Goal: Task Accomplishment & Management: Use online tool/utility

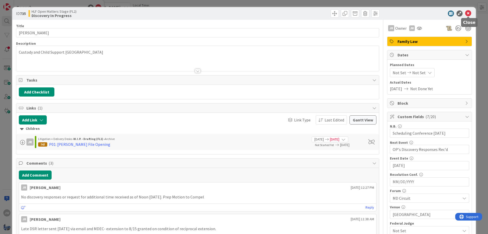
click at [467, 13] on icon at bounding box center [468, 13] width 6 height 6
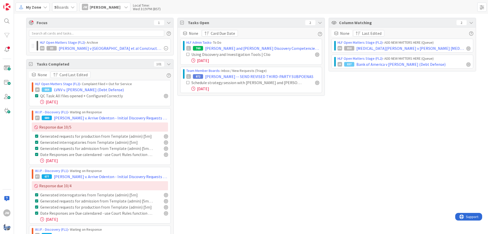
click at [45, 6] on icon at bounding box center [45, 7] width 4 height 4
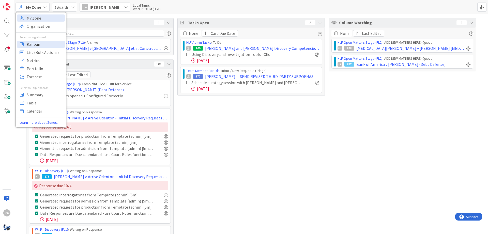
click at [38, 44] on span "Kanban" at bounding box center [45, 44] width 37 height 8
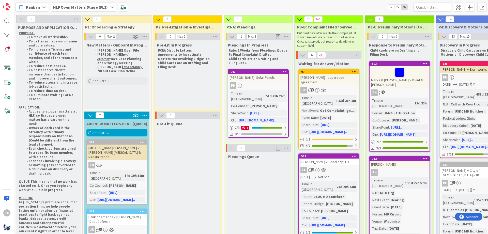
click at [76, 4] on div "HLF Open Matters Stage (FL2)" at bounding box center [83, 7] width 65 height 9
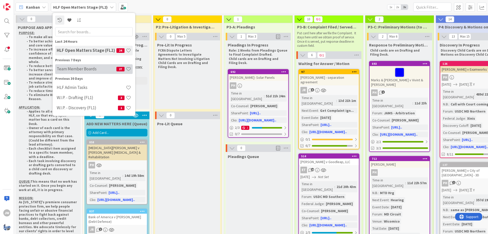
click at [76, 70] on h4 "Team Member Boards" at bounding box center [87, 68] width 60 height 5
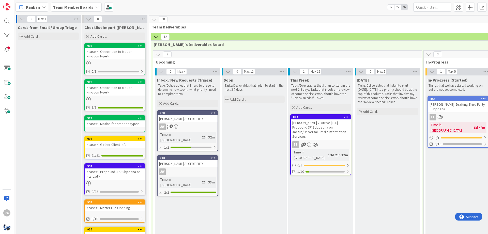
click at [88, 20] on icon at bounding box center [89, 19] width 6 height 6
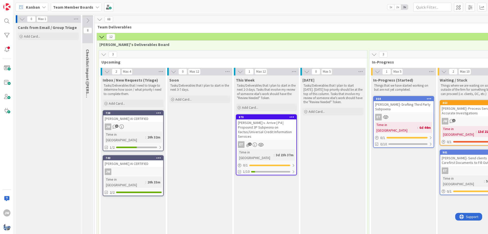
click at [21, 20] on icon at bounding box center [22, 19] width 6 height 6
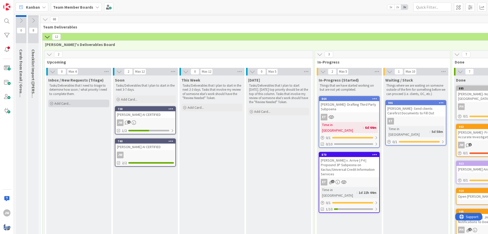
click at [72, 102] on div "Add Card..." at bounding box center [78, 104] width 61 height 8
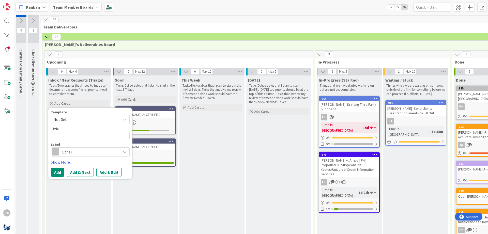
type textarea "x"
type textarea "T"
type textarea "x"
type textarea "Tr"
type textarea "x"
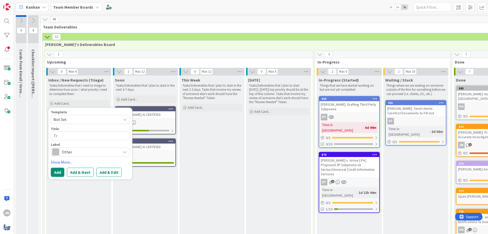
type textarea "Tri"
type textarea "x"
type textarea "Tria"
type textarea "x"
type textarea "Trial"
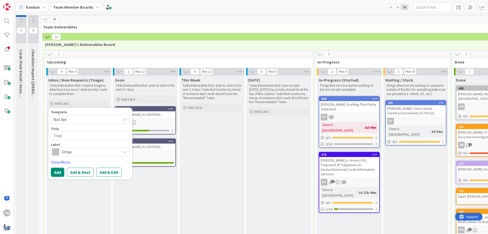
type textarea "x"
type textarea "Trial"
type textarea "x"
type textarea "Trial E"
type textarea "x"
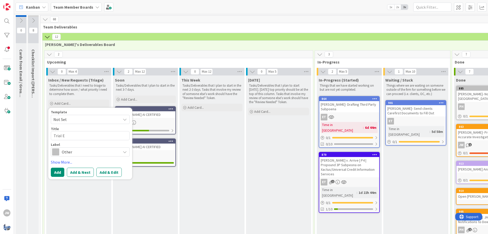
type textarea "Trial El"
type textarea "x"
type textarea "Trial Ele"
type textarea "x"
type textarea "Trial Elec"
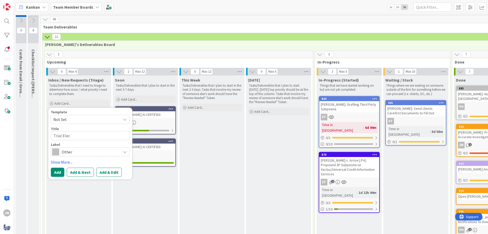
type textarea "x"
type textarea "Trial Elect"
type textarea "x"
type textarea "Trial Electro"
type textarea "x"
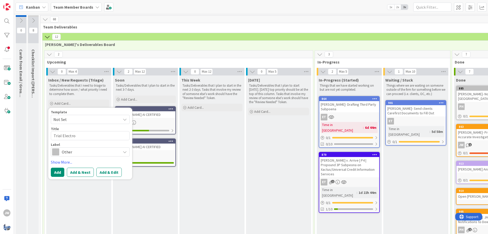
type textarea "Trial Electron"
type textarea "x"
type textarea "Trial Electroni"
type textarea "x"
type textarea "Trial Electronic"
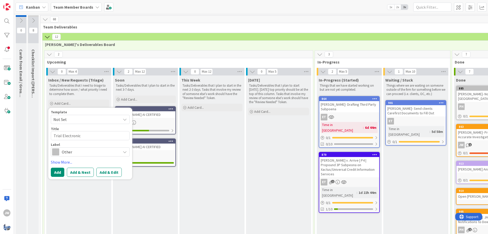
type textarea "x"
type textarea "Trial Electronic"
type textarea "x"
type textarea "Trial Electronic R"
type textarea "x"
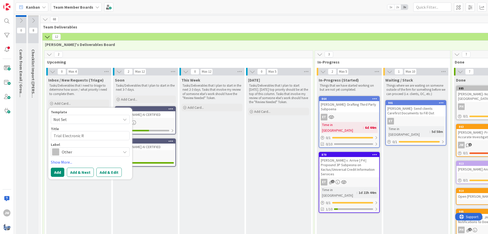
type textarea "Trial Electronic Re"
type textarea "x"
type textarea "Trial Electronic Rec"
type textarea "x"
type textarea "Trial Electronic Reco"
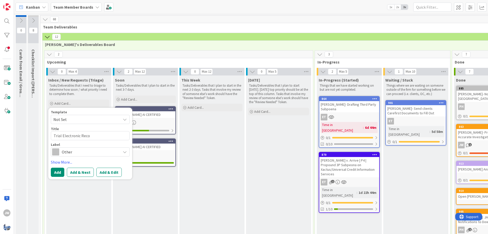
type textarea "x"
type textarea "Trial Electronic Recor"
type textarea "x"
type textarea "Trial Electronic Record"
type textarea "x"
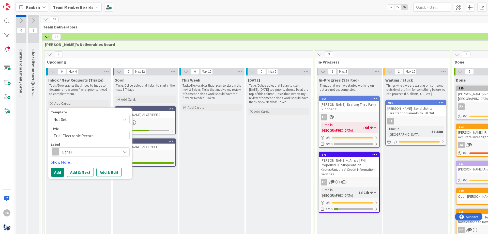
type textarea "Trial Electronic Recordi"
type textarea "x"
type textarea "Trial Electronic Recordin"
type textarea "x"
click at [53, 137] on textarea "Trial Electronic Recording" at bounding box center [90, 135] width 79 height 9
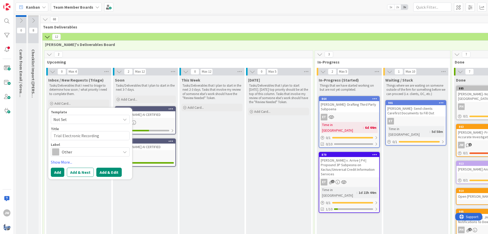
type textarea "Trial Electronic Recording"
click at [101, 172] on button "Add & Edit" at bounding box center [108, 172] width 25 height 9
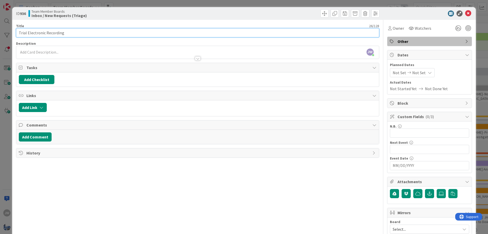
click at [18, 34] on input "Trial Electronic Recording" at bounding box center [197, 32] width 363 height 9
type input "[PERSON_NAME] Trial Electronic Recording"
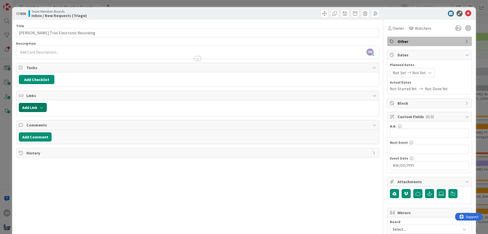
click at [40, 108] on button "Add Link" at bounding box center [33, 107] width 28 height 9
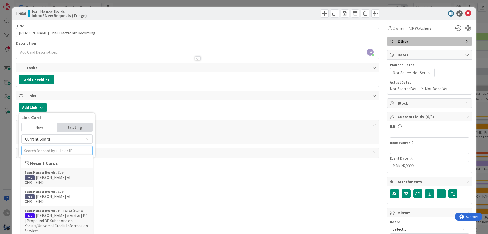
click at [53, 148] on input "text" at bounding box center [56, 150] width 71 height 9
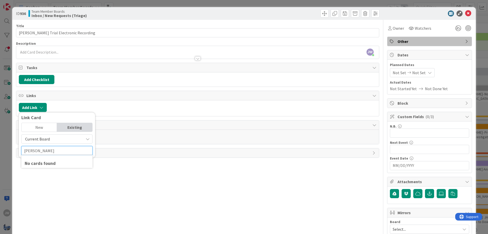
type input "[PERSON_NAME]"
click at [46, 140] on span "Current Board" at bounding box center [37, 138] width 25 height 5
click at [43, 159] on span "All Boards" at bounding box center [59, 160] width 71 height 8
click at [44, 152] on input "text" at bounding box center [56, 150] width 71 height 9
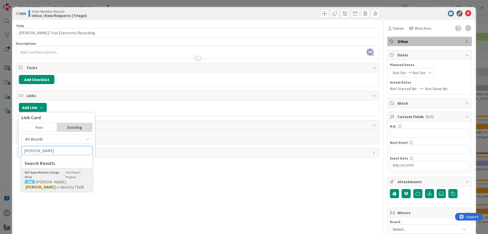
type input "[PERSON_NAME]"
click at [51, 175] on b "HLF Open Matters Stage (FL2)" at bounding box center [44, 174] width 38 height 9
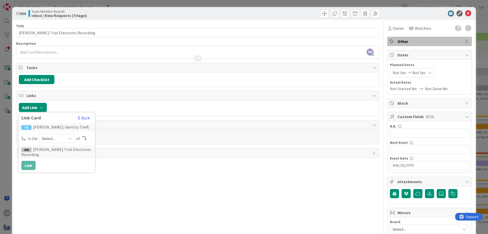
click at [48, 141] on span "Select..." at bounding box center [52, 138] width 21 height 7
click at [49, 150] on span at bounding box center [51, 150] width 4 height 4
click at [35, 161] on button "Link" at bounding box center [28, 165] width 14 height 9
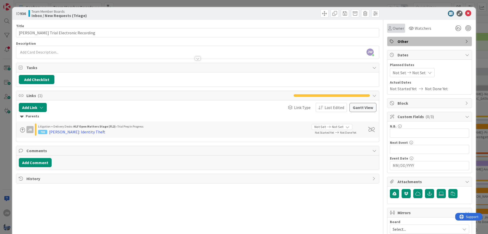
click at [397, 29] on span "Owner" at bounding box center [398, 28] width 11 height 6
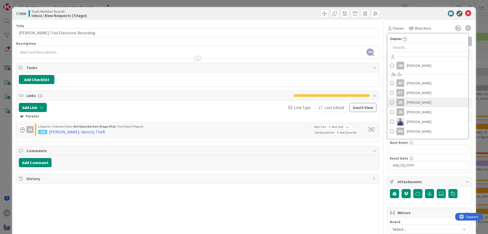
click at [411, 105] on span "[PERSON_NAME]" at bounding box center [419, 103] width 25 height 8
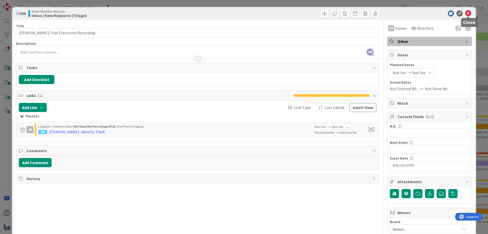
click at [471, 15] on icon at bounding box center [468, 13] width 6 height 6
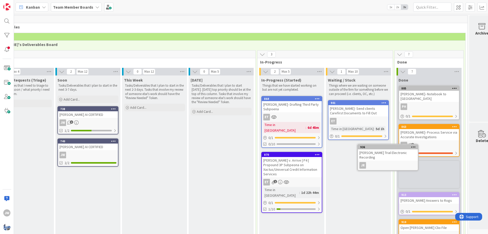
scroll to position [0, 61]
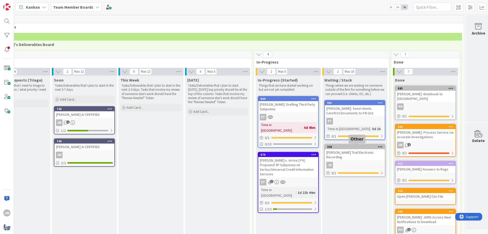
click at [351, 146] on div "936" at bounding box center [356, 147] width 58 height 4
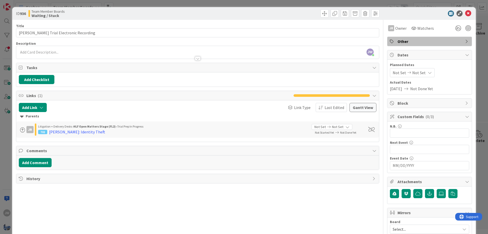
click at [414, 41] on span "Other" at bounding box center [429, 41] width 65 height 6
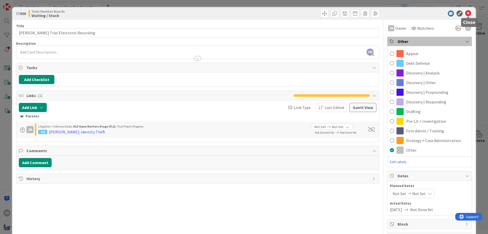
click at [469, 14] on icon at bounding box center [468, 13] width 6 height 6
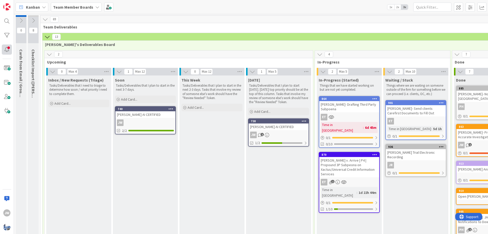
click at [9, 49] on div at bounding box center [7, 49] width 10 height 10
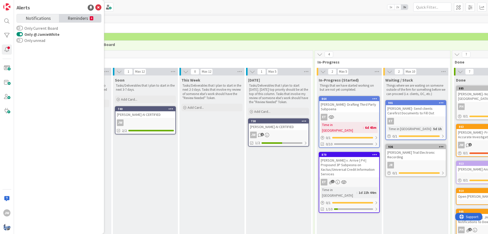
click at [67, 20] on link "Reminders 4" at bounding box center [80, 18] width 42 height 8
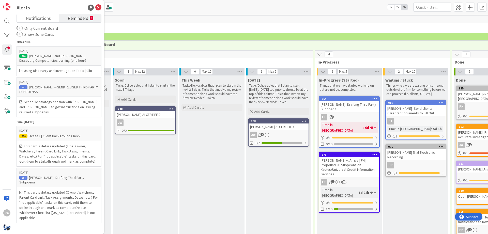
click at [75, 21] on span "Reminders" at bounding box center [78, 17] width 21 height 7
click at [51, 20] on link "Notifications" at bounding box center [38, 18] width 42 height 8
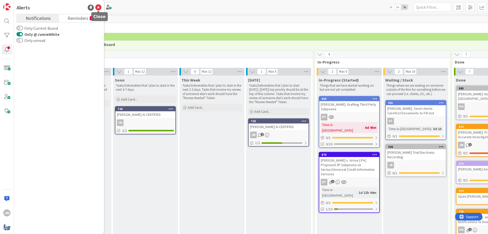
click at [96, 9] on icon at bounding box center [98, 8] width 6 height 6
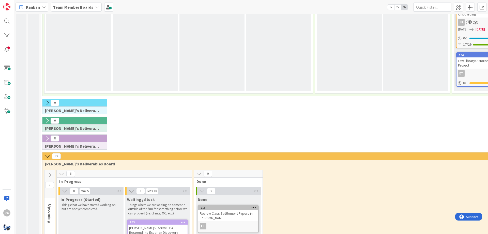
scroll to position [274, 0]
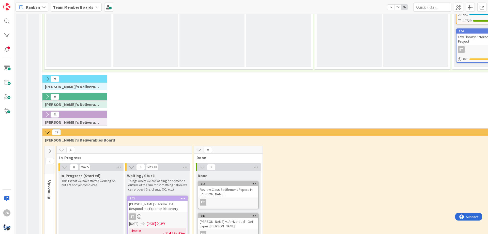
click at [46, 130] on icon at bounding box center [47, 133] width 6 height 6
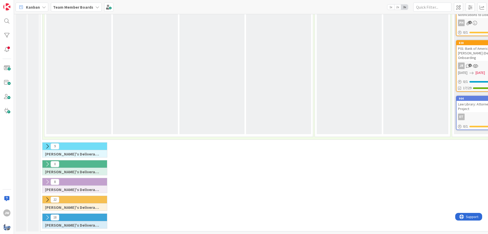
scroll to position [198, 0]
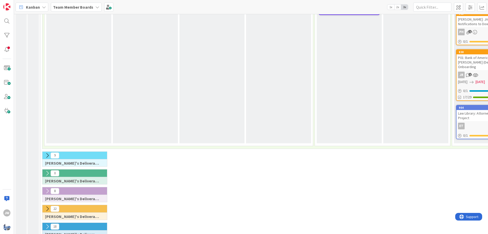
click at [48, 153] on icon at bounding box center [47, 156] width 6 height 6
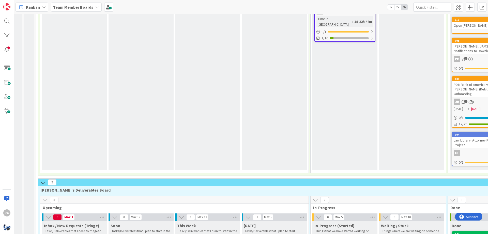
scroll to position [171, 3]
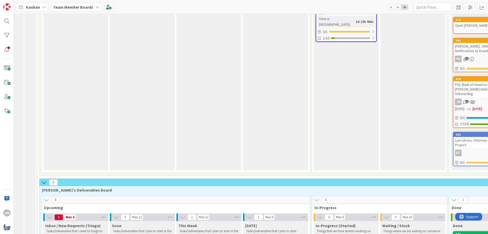
click at [43, 180] on icon at bounding box center [44, 183] width 6 height 6
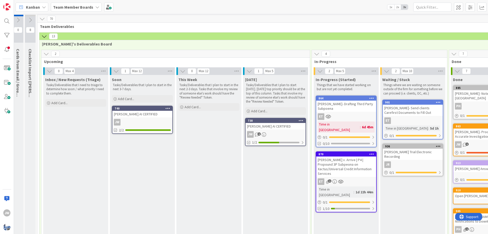
scroll to position [0, 3]
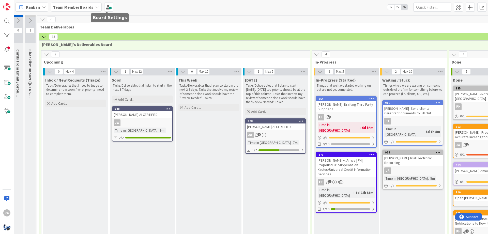
click at [121, 5] on div "Kanban Team Member Boards 1x 2x 3x" at bounding box center [251, 7] width 474 height 14
click at [109, 6] on span at bounding box center [108, 7] width 9 height 9
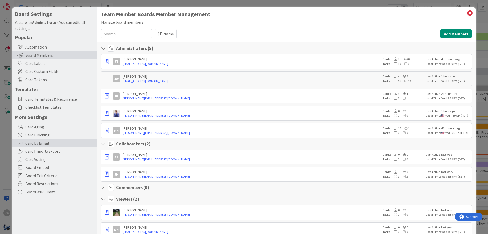
click at [46, 144] on span "Card by Email" at bounding box center [59, 143] width 69 height 6
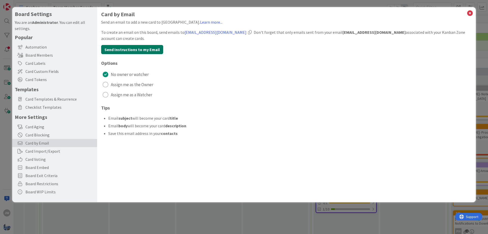
click at [122, 53] on button "Send Instructions to my Email" at bounding box center [132, 49] width 62 height 9
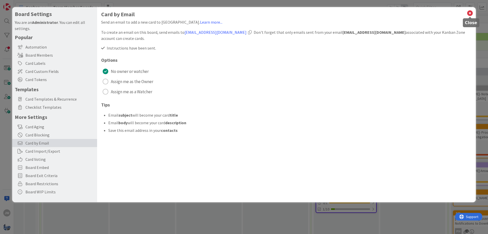
click at [469, 13] on icon at bounding box center [470, 13] width 7 height 7
